Goal: Find specific page/section: Find specific page/section

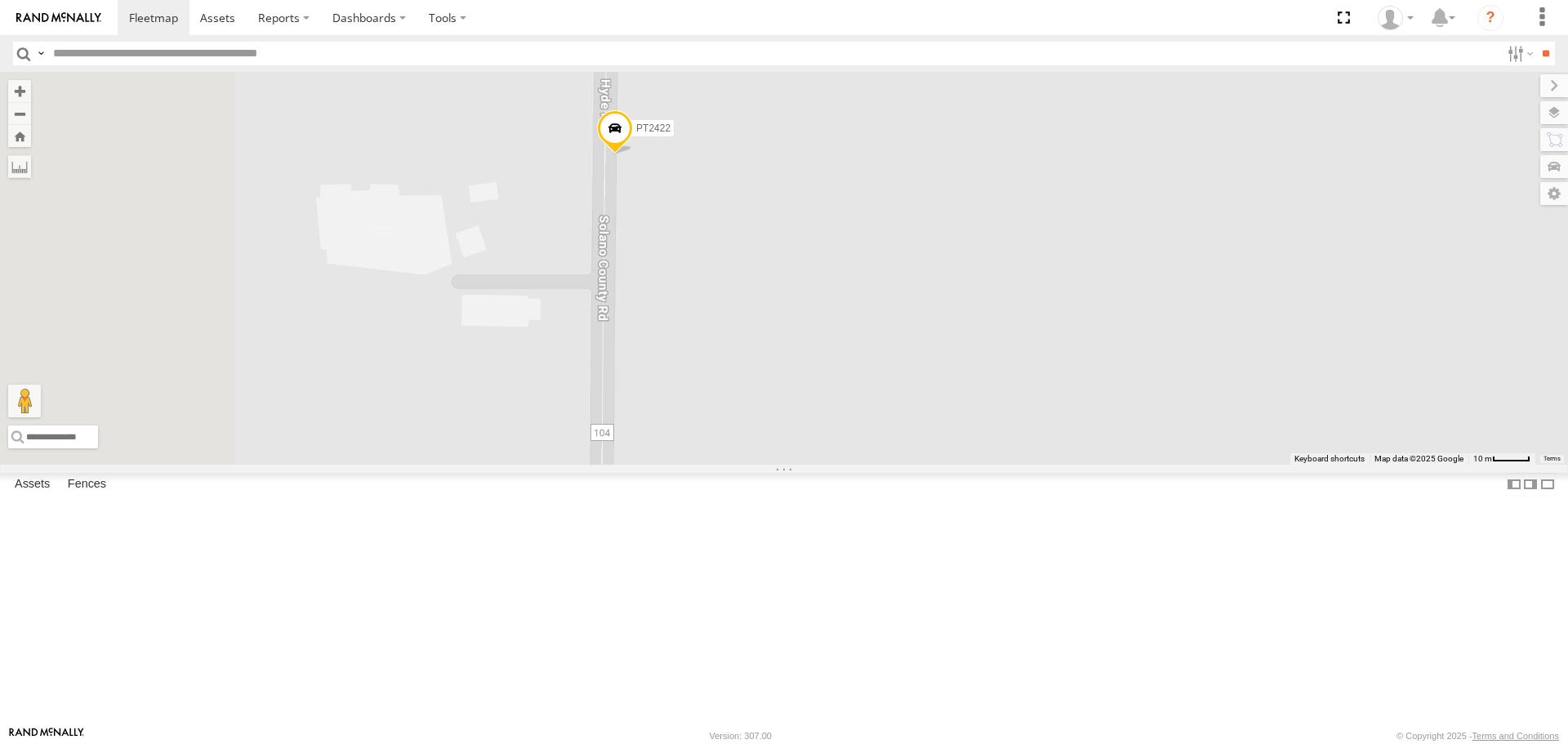
drag, startPoint x: 623, startPoint y: 391, endPoint x: 732, endPoint y: 388, distance: 109.0
click at [732, 388] on div "AL2274 AL2367 FRONTLOADER JD344H PT2412 AL2300 AL2244 PT2430 PT2405 AL2298 AL23…" at bounding box center [784, 268] width 1568 height 392
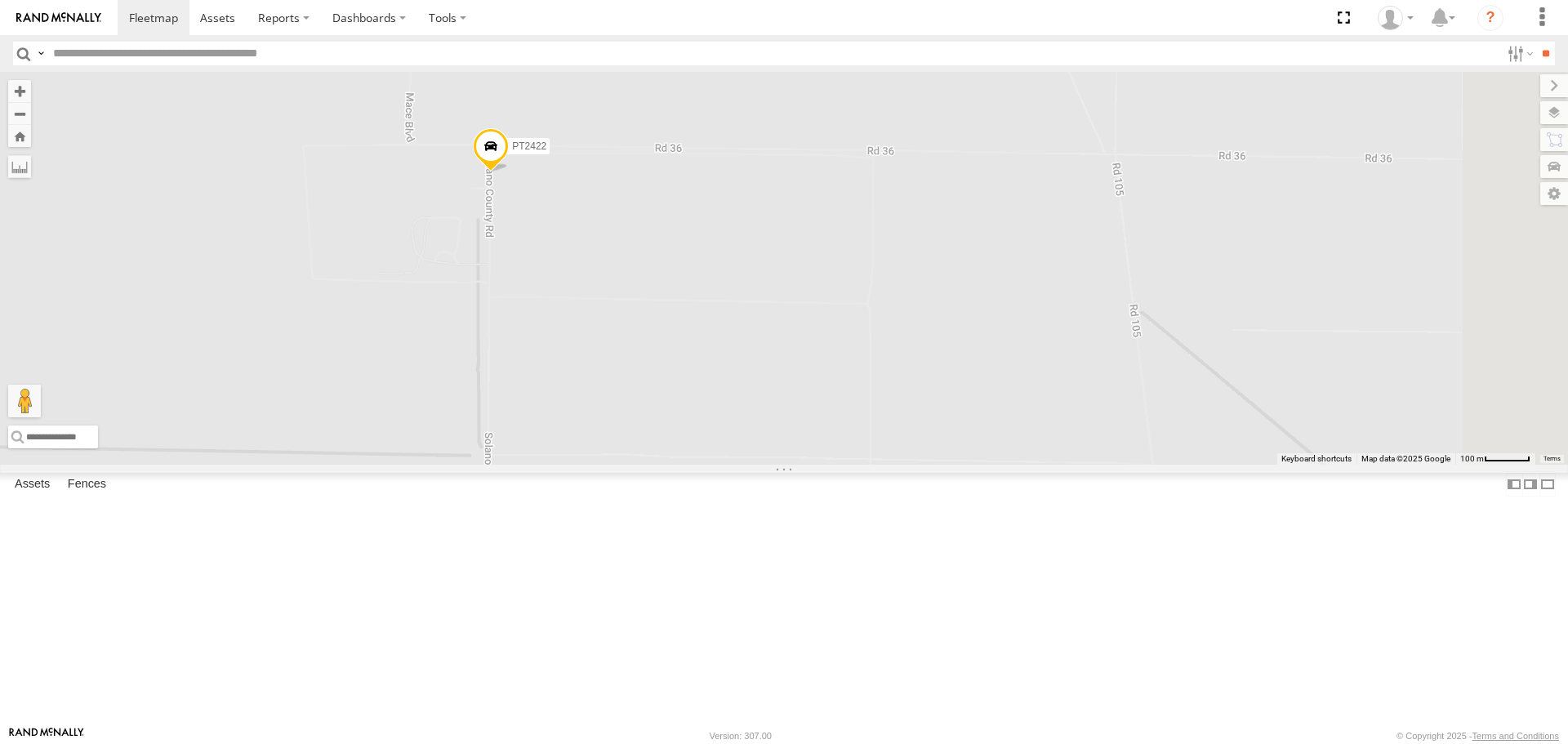
drag, startPoint x: 829, startPoint y: 509, endPoint x: 838, endPoint y: 270, distance: 239.2
click at [837, 275] on div "FRONTLOADER JD344H PT2412 PT2430 AL2367 PT2405 AL2298 PT2422 AL2366 AL2329 AL23…" at bounding box center [784, 268] width 1568 height 392
drag, startPoint x: 795, startPoint y: 372, endPoint x: 810, endPoint y: 209, distance: 163.7
click at [808, 215] on div "FRONTLOADER JD344H PT2412 PT2430 AL2367 PT2405 AL2298 PT2422 AL2366 AL2329 AL23…" at bounding box center [784, 268] width 1568 height 392
drag, startPoint x: 816, startPoint y: 213, endPoint x: 791, endPoint y: 509, distance: 297.1
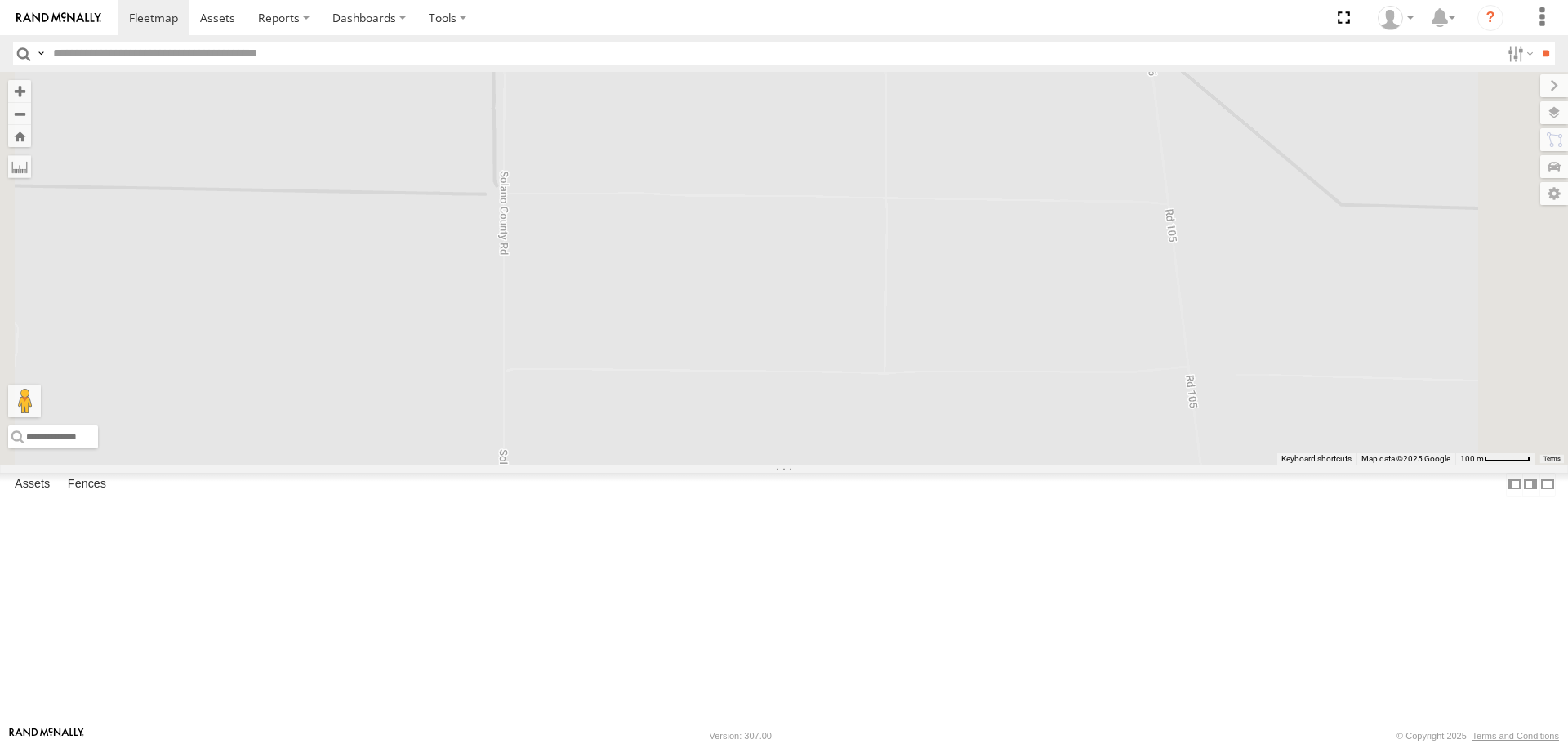
click at [791, 464] on div "FRONTLOADER JD344H PT2412 PT2430 AL2367 PT2405 AL2298 PT2422 AL2366 AL2329 AL23…" at bounding box center [784, 268] width 1568 height 392
drag, startPoint x: 797, startPoint y: 224, endPoint x: 800, endPoint y: 511, distance: 287.0
click at [800, 464] on div "FRONTLOADER JD344H PT2412 PT2430 AL2367 PT2405 AL2298 PT2422 AL2366 AL2329 AL23…" at bounding box center [784, 268] width 1568 height 392
drag, startPoint x: 813, startPoint y: 518, endPoint x: 811, endPoint y: 373, distance: 145.0
click at [811, 373] on div "FRONTLOADER JD344H PT2412 PT2430 AL2367 PT2405 AL2298 PT2422 AL2366 AL2329 AL23…" at bounding box center [784, 268] width 1568 height 392
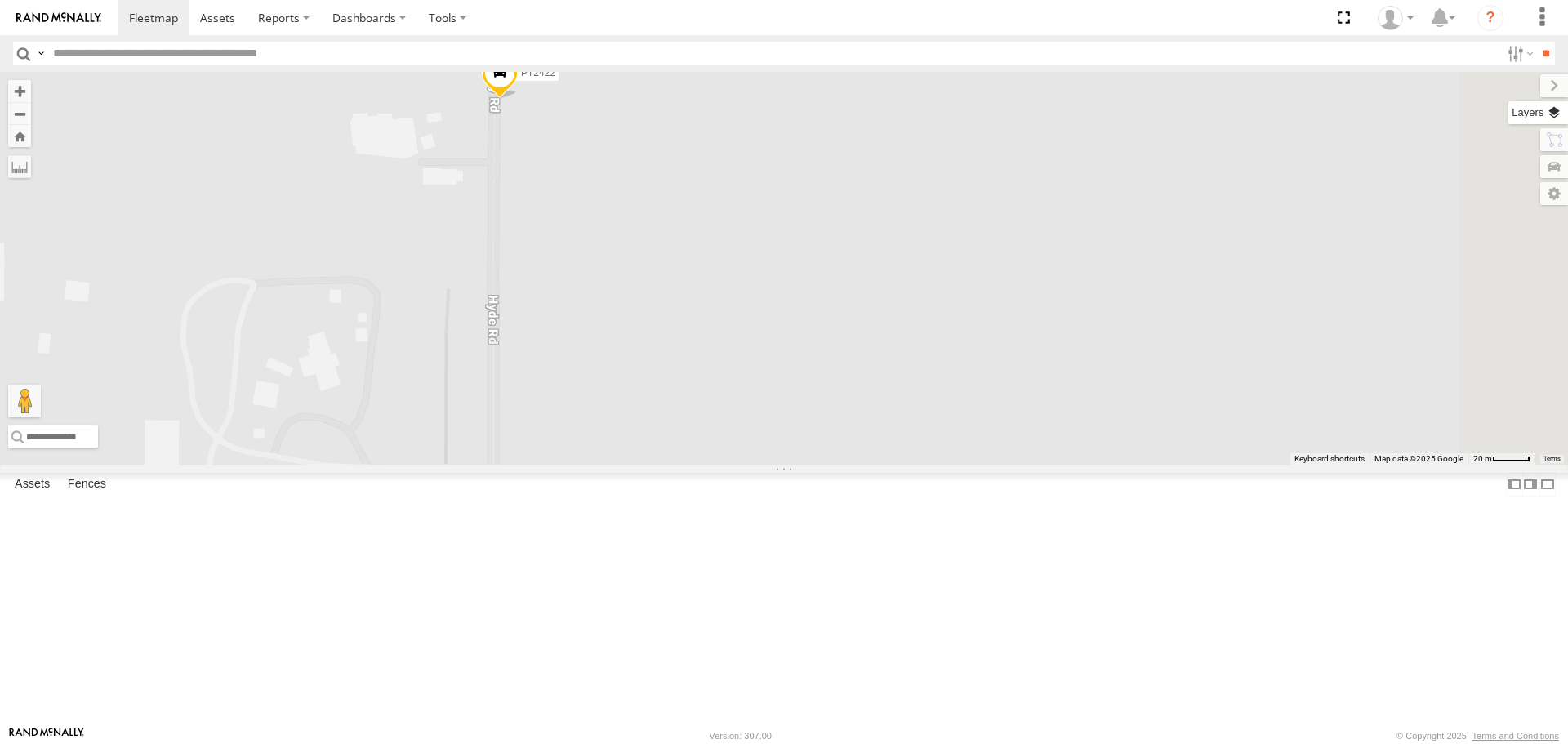
click at [1552, 118] on label at bounding box center [1538, 113] width 59 height 23
click at [0, 0] on span "Basemaps" at bounding box center [0, 0] width 0 height 0
click at [0, 0] on span "Roadmap" at bounding box center [0, 0] width 0 height 0
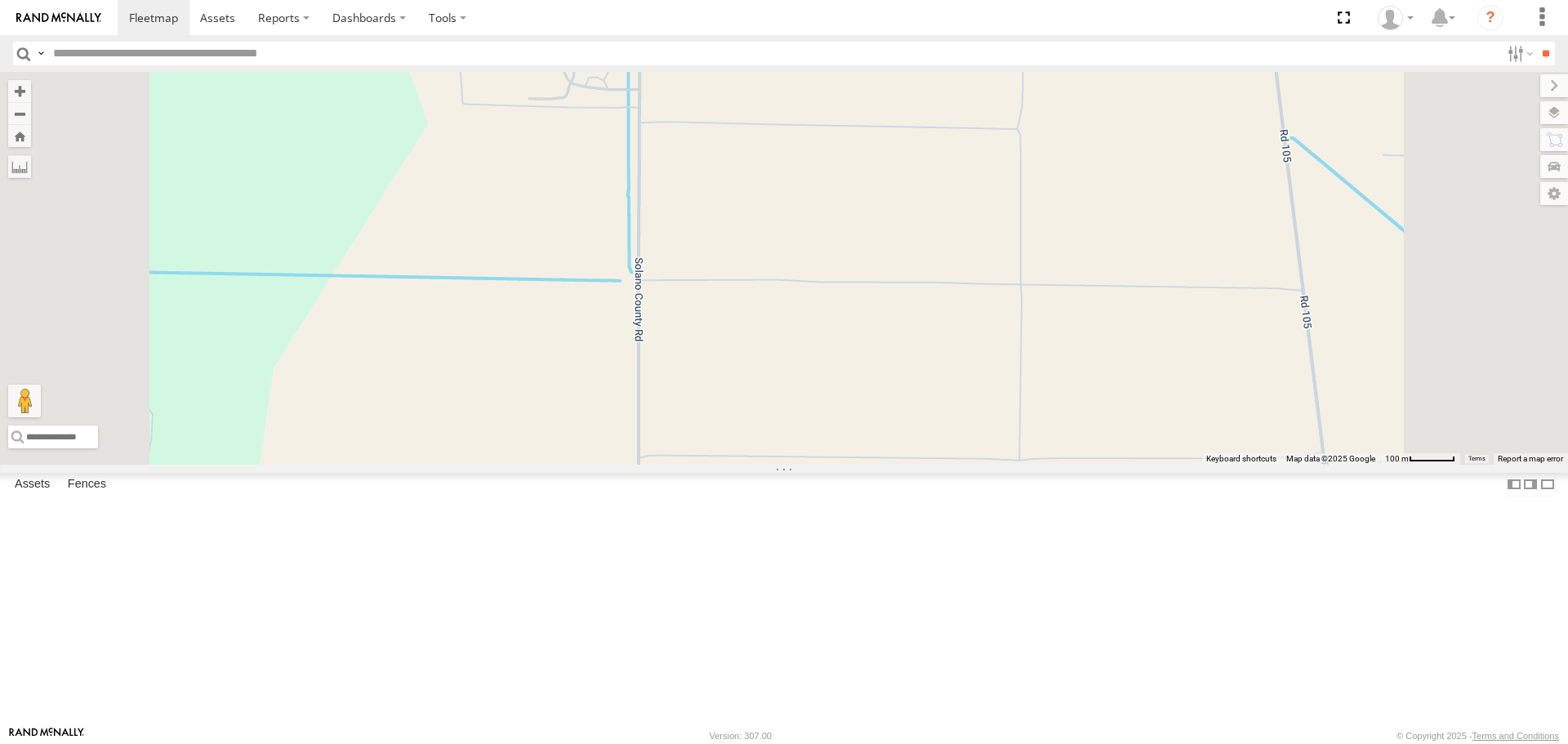
drag, startPoint x: 920, startPoint y: 459, endPoint x: 913, endPoint y: 208, distance: 251.1
click at [913, 220] on div "FRONTLOADER JD344H PT2412 PT2430 AL2367 PT2405 AL2298 PT2422 AL2366 AL2329 AL23…" at bounding box center [784, 268] width 1568 height 392
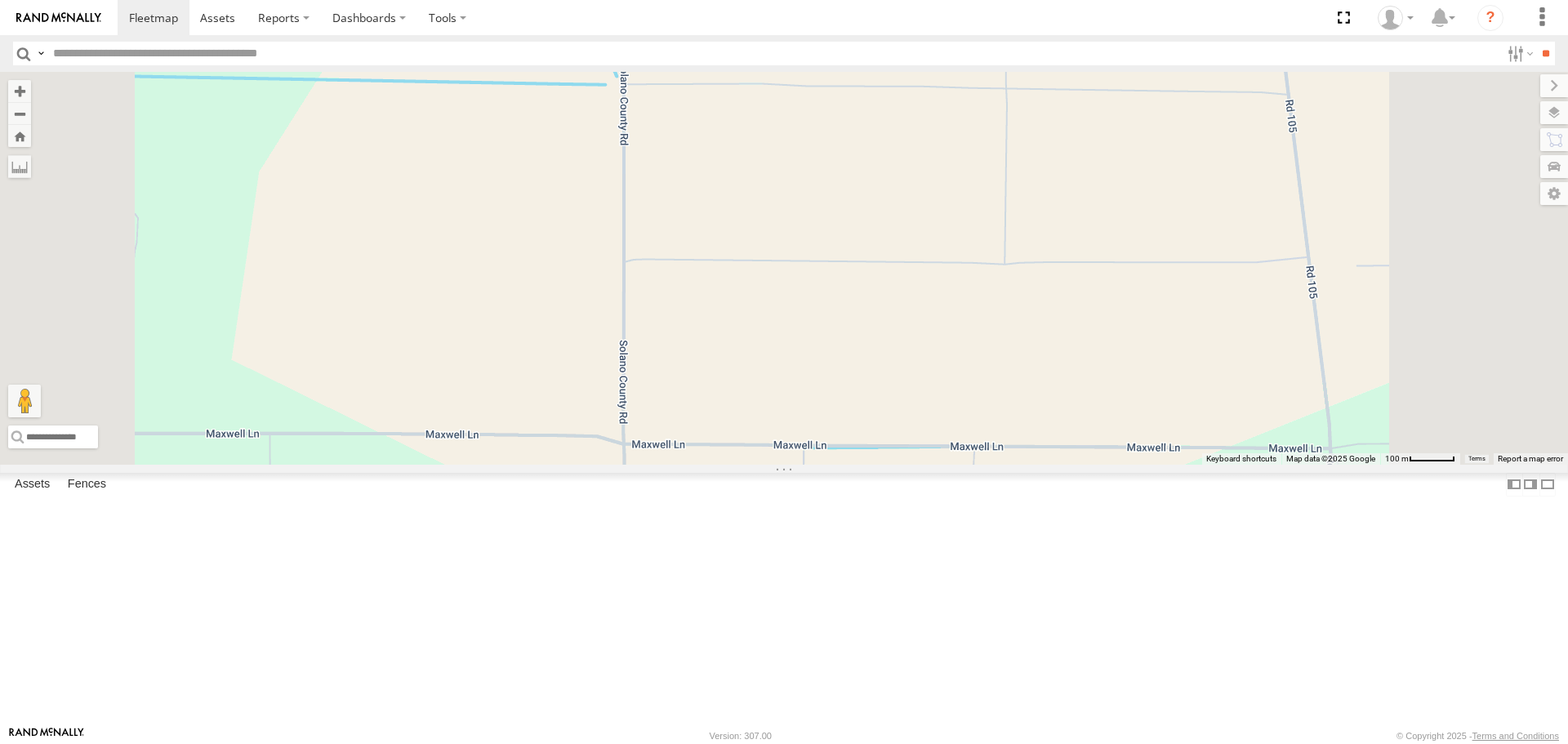
drag, startPoint x: 884, startPoint y: 429, endPoint x: 891, endPoint y: 242, distance: 187.1
click at [891, 242] on div "FRONTLOADER JD344H PT2412 PT2430 AL2367 PT2405 AL2298 PT2422 AL2366 AL2329 AL23…" at bounding box center [784, 268] width 1568 height 392
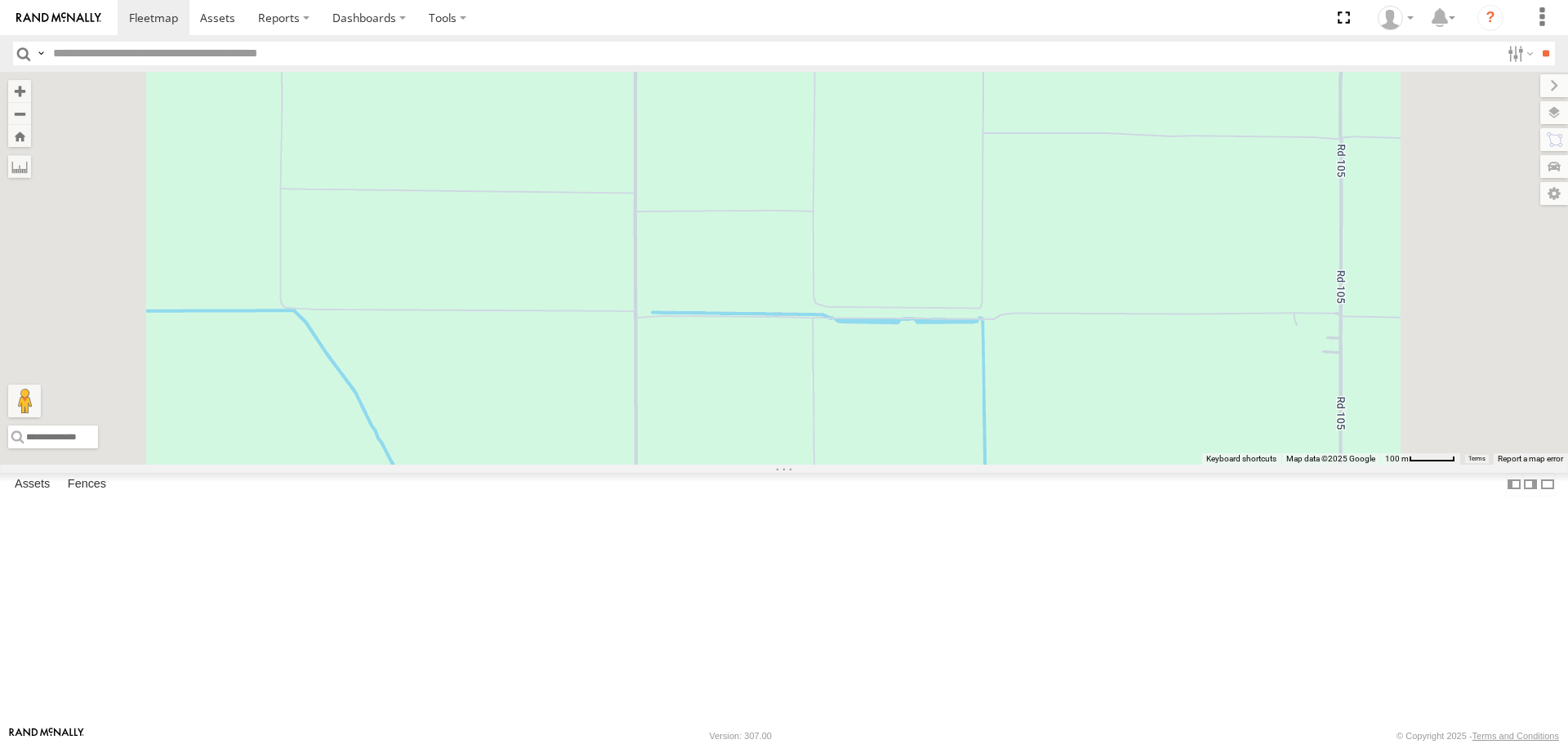
drag, startPoint x: 873, startPoint y: 458, endPoint x: 888, endPoint y: 235, distance: 223.5
click at [886, 247] on div "FRONTLOADER JD344H PT2412 PT2430 AL2367 PT2405 AL2298 PT2422 AL2366 AL2329 AL23…" at bounding box center [784, 268] width 1568 height 392
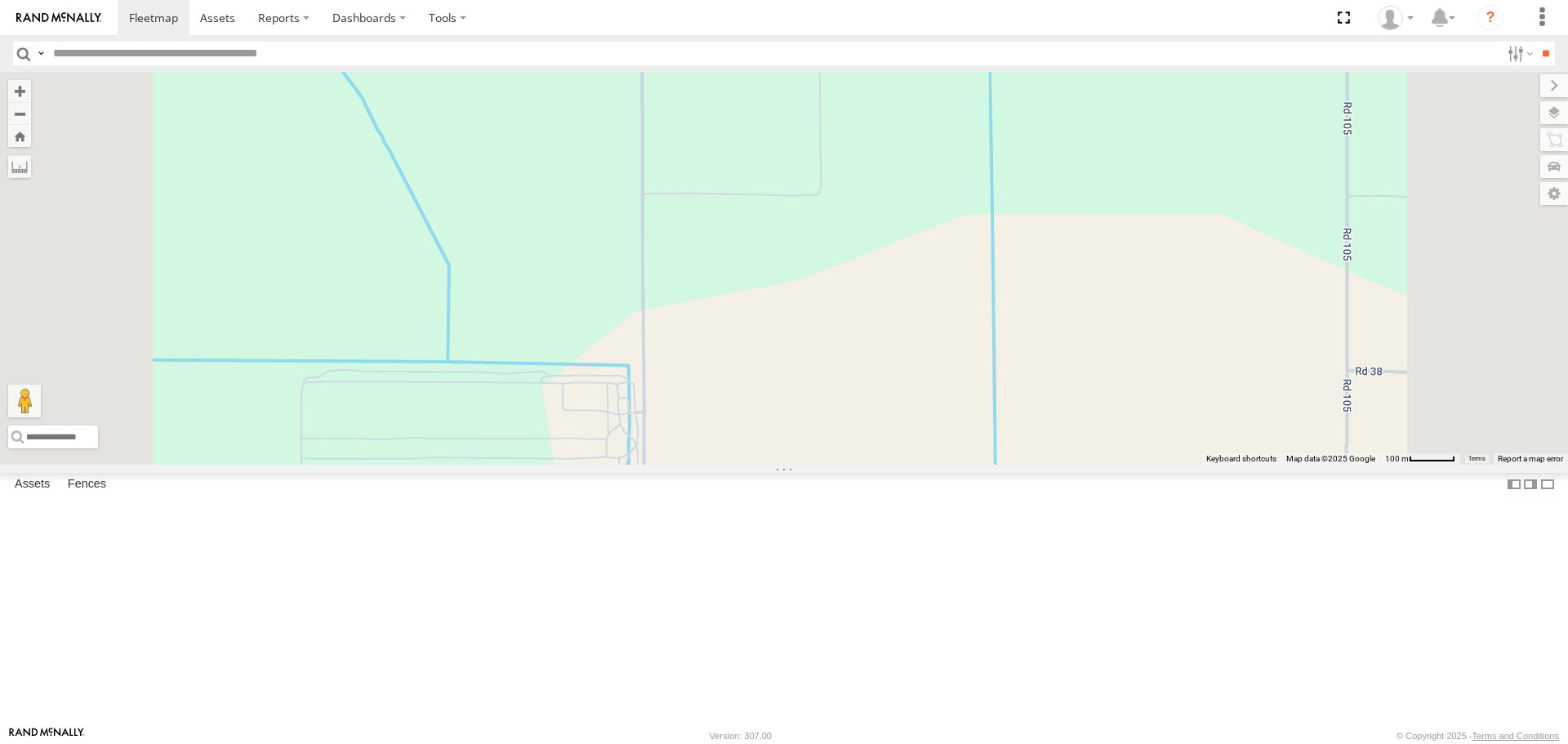
drag, startPoint x: 880, startPoint y: 501, endPoint x: 882, endPoint y: 256, distance: 245.0
click at [882, 255] on div "FRONTLOADER JD344H PT2412 PT2430 AL2367 PT2405 AL2298 PT2422 AL2366 AL2329 AL23…" at bounding box center [784, 268] width 1568 height 392
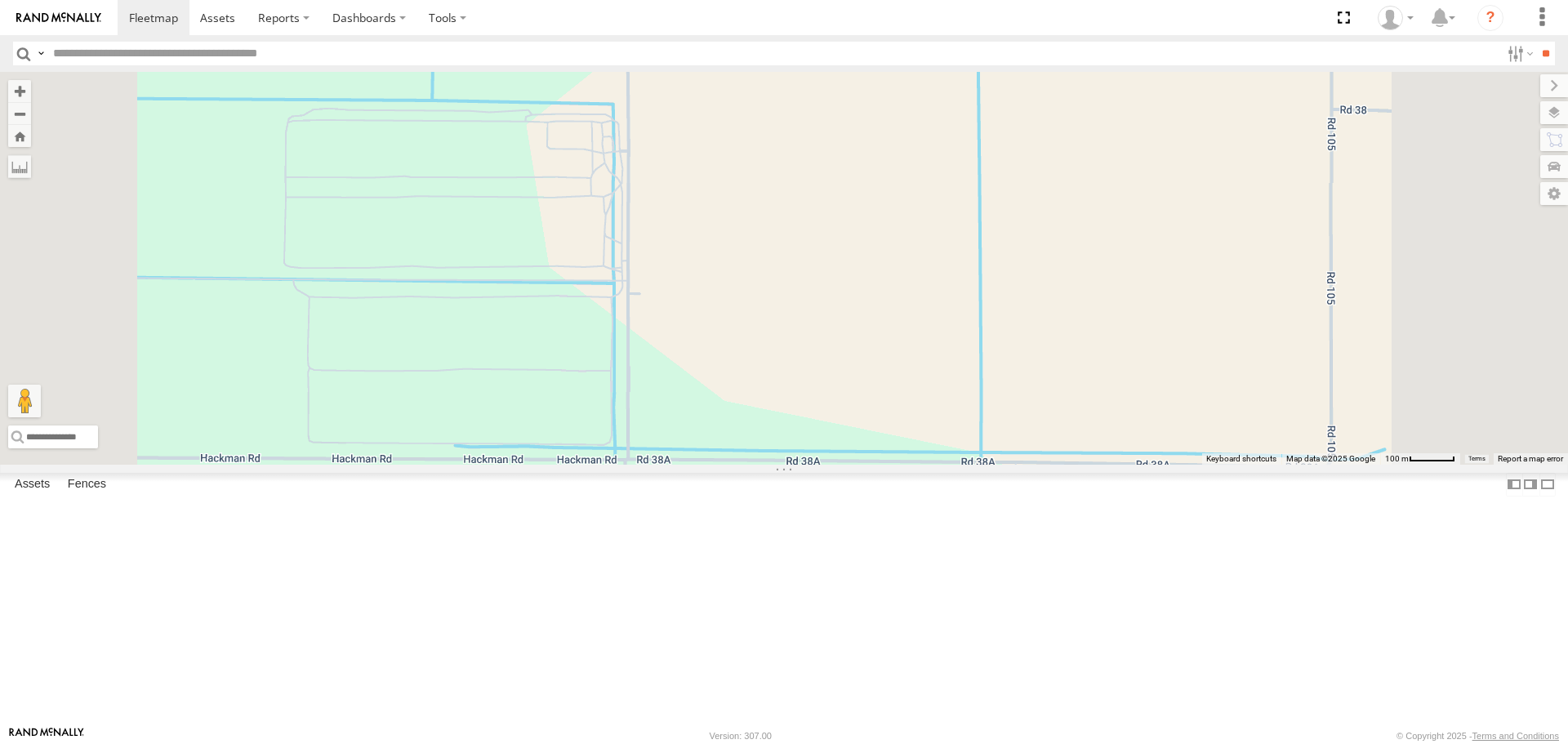
drag, startPoint x: 891, startPoint y: 513, endPoint x: 869, endPoint y: 242, distance: 271.9
click at [869, 242] on div "FRONTLOADER JD344H PT2412 PT2430 AL2367 PT2405 AL2298 PT2422 AL2366 AL2329 AL23…" at bounding box center [784, 268] width 1568 height 392
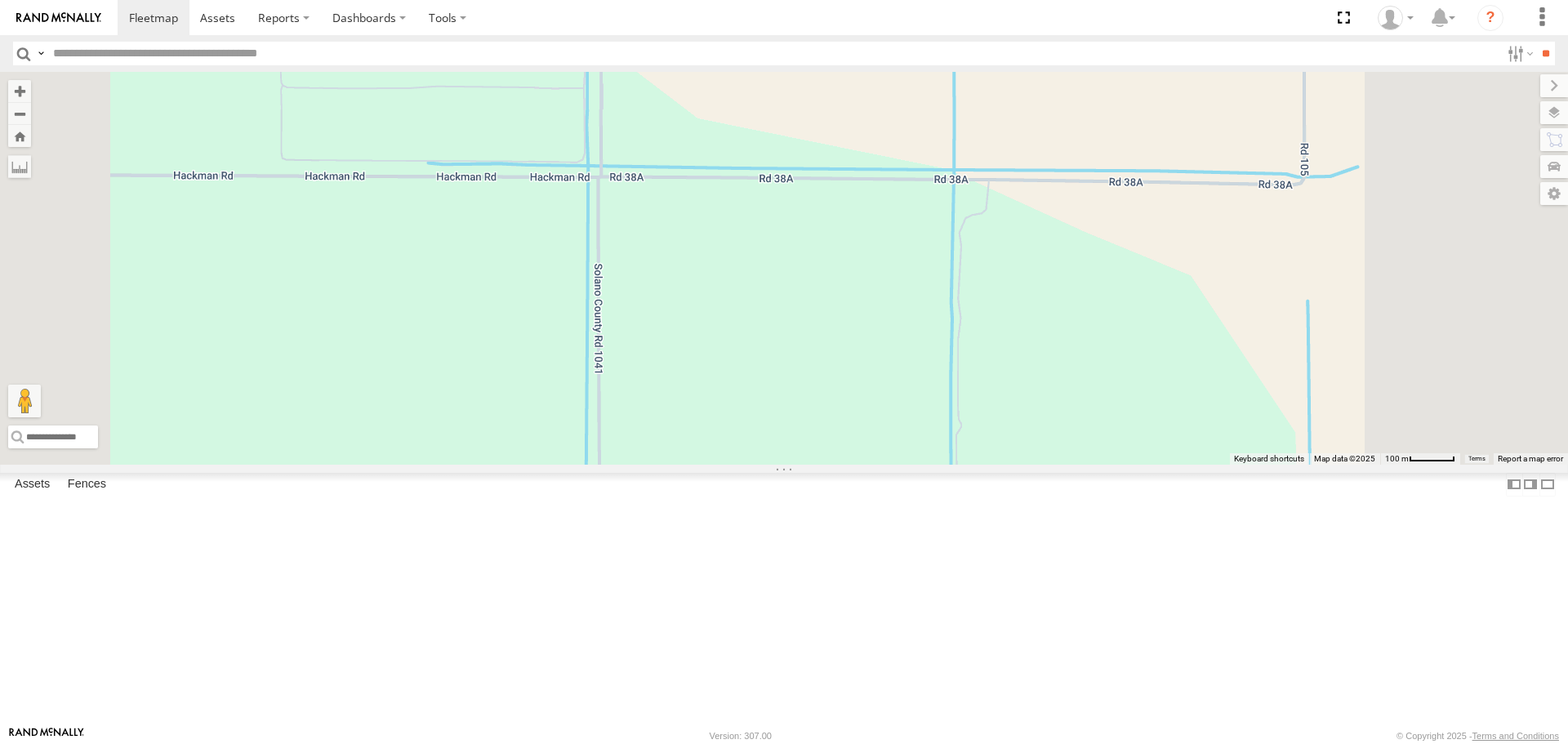
drag, startPoint x: 881, startPoint y: 462, endPoint x: 850, endPoint y: 229, distance: 235.1
click at [850, 229] on div "FRONTLOADER JD344H PT2412 PT2430 AL2367 PT2405 AL2298 PT2422 AL2366 AL2329 AL23…" at bounding box center [784, 268] width 1568 height 392
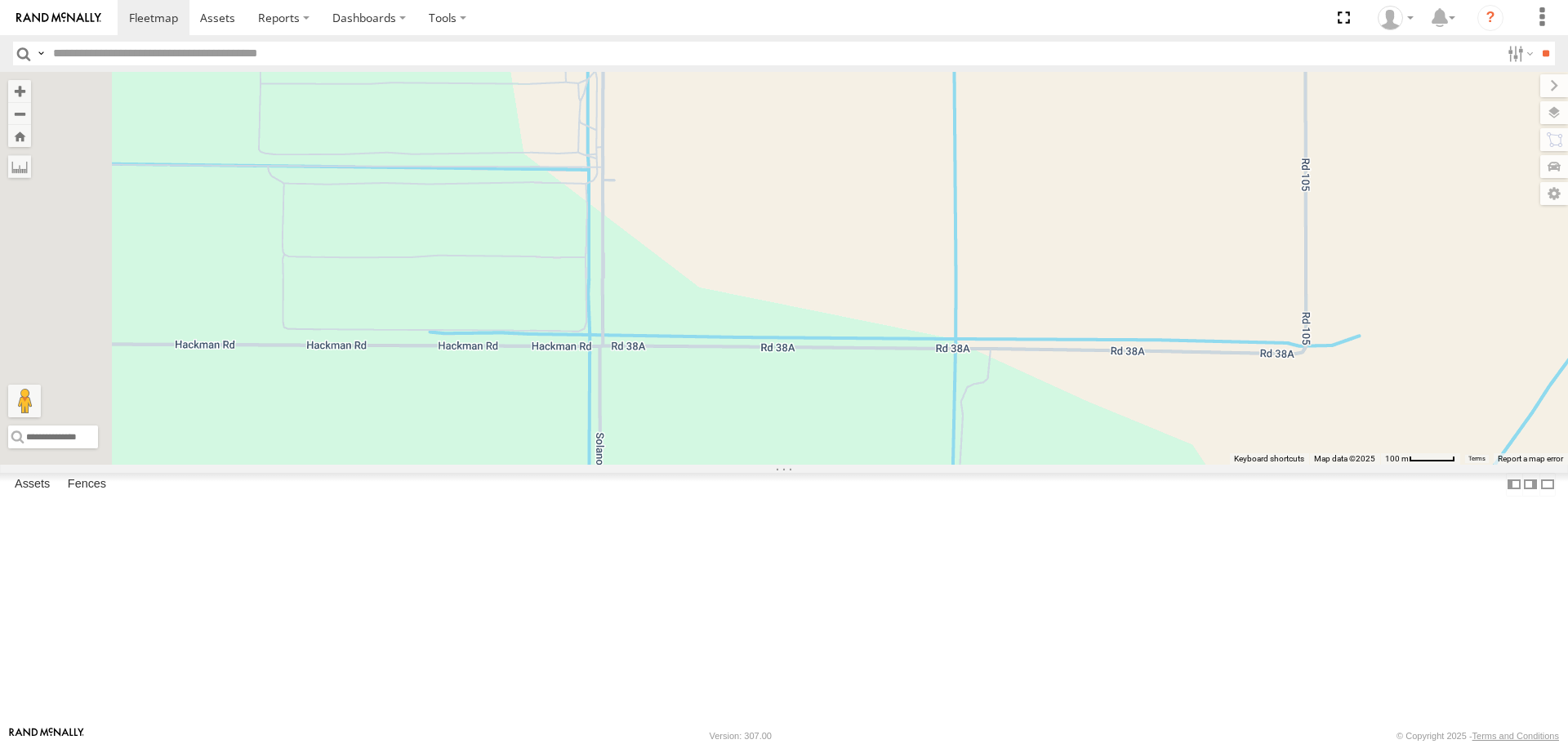
drag, startPoint x: 832, startPoint y: 458, endPoint x: 842, endPoint y: 709, distance: 251.2
click at [842, 464] on div "FRONTLOADER JD344H PT2412 PT2430 AL2367 PT2405 AL2298 PT2422 AL2366 AL2329 AL23…" at bounding box center [784, 268] width 1568 height 392
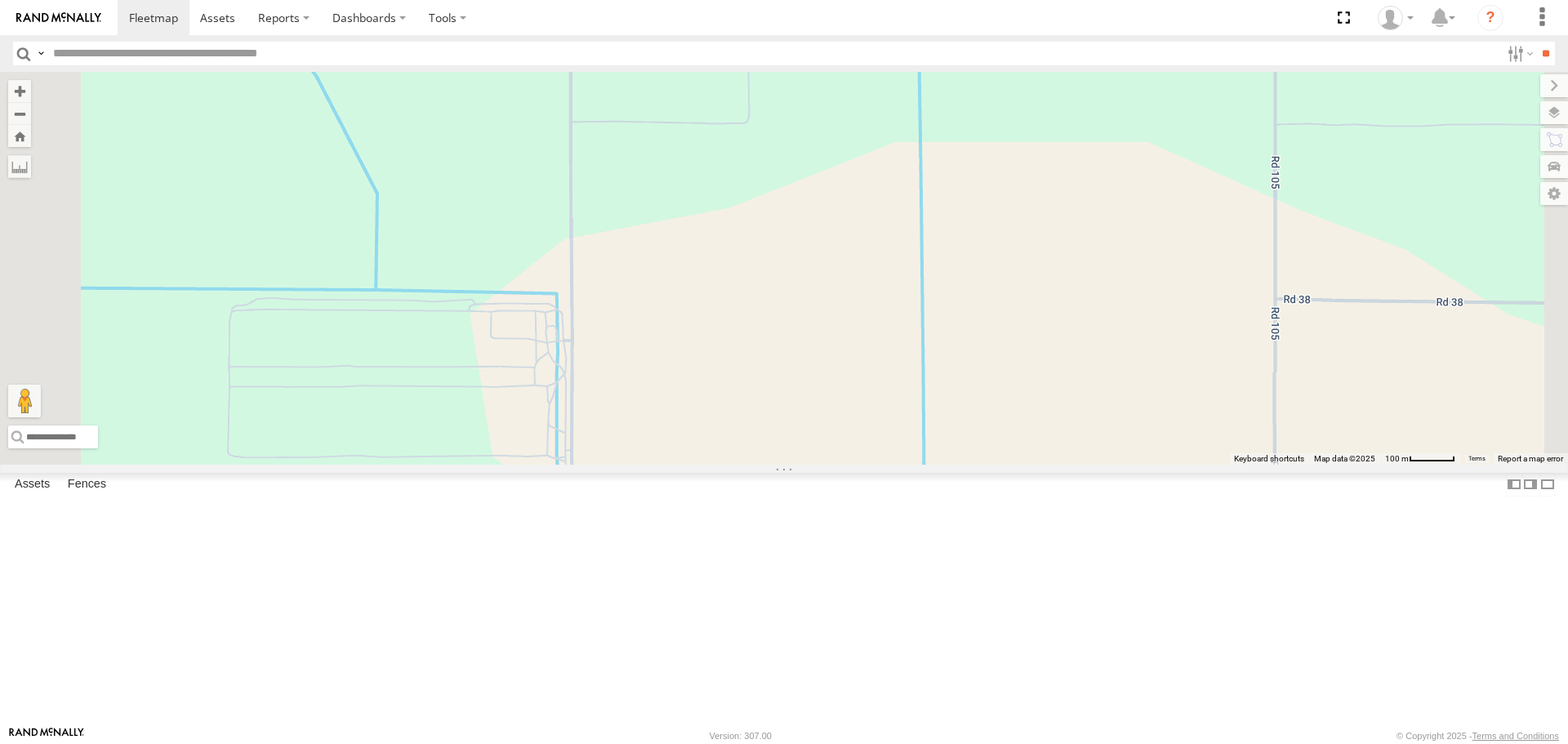
drag, startPoint x: 853, startPoint y: 395, endPoint x: 828, endPoint y: 717, distance: 323.0
click at [828, 464] on div "FRONTLOADER JD344H PT2412 PT2430 AL2367 PT2405 AL2298 PT2422 AL2366 AL2329 AL23…" at bounding box center [784, 268] width 1568 height 392
